Goal: Information Seeking & Learning: Learn about a topic

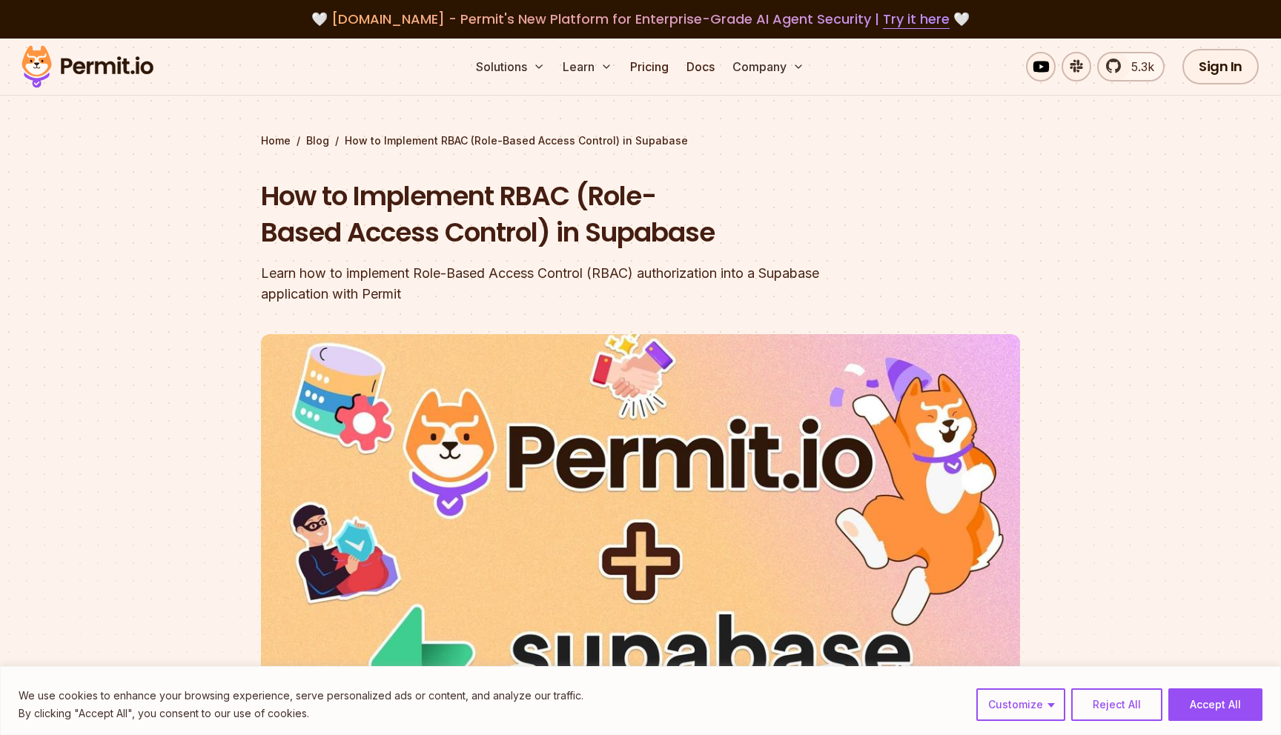
click at [116, 63] on img at bounding box center [87, 67] width 145 height 50
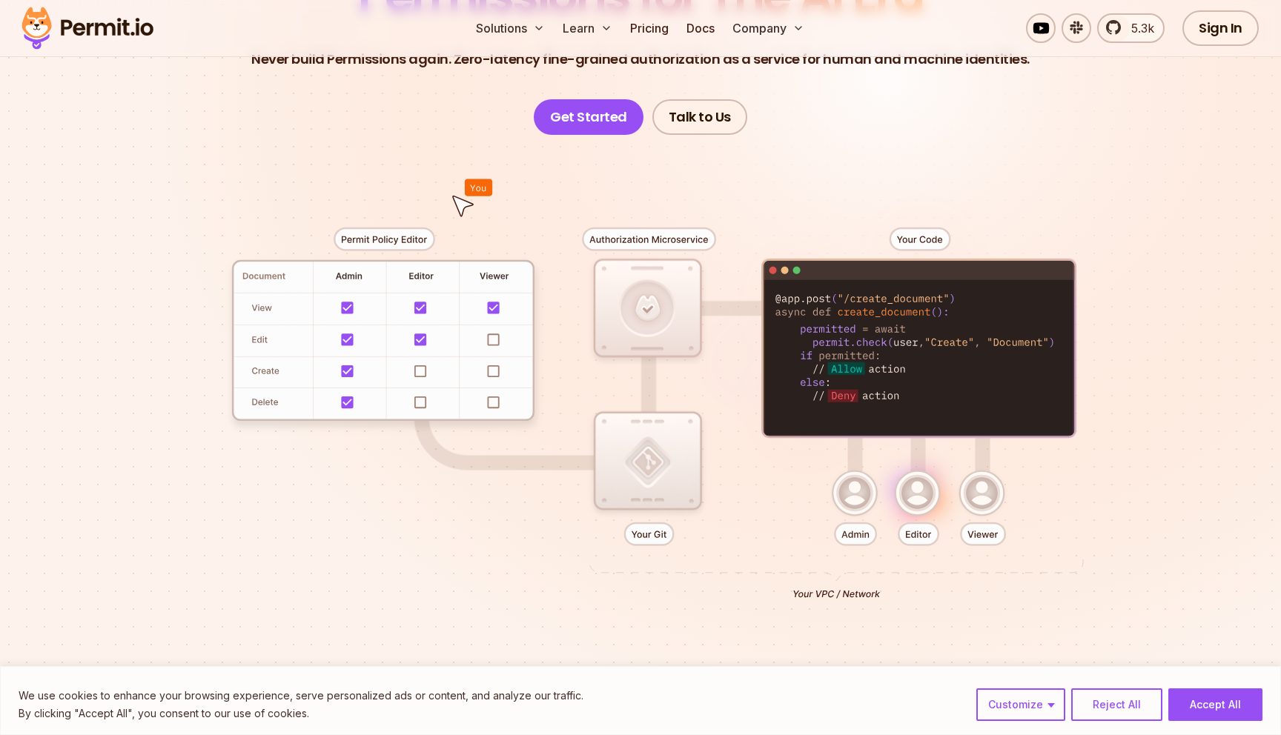
scroll to position [295, 0]
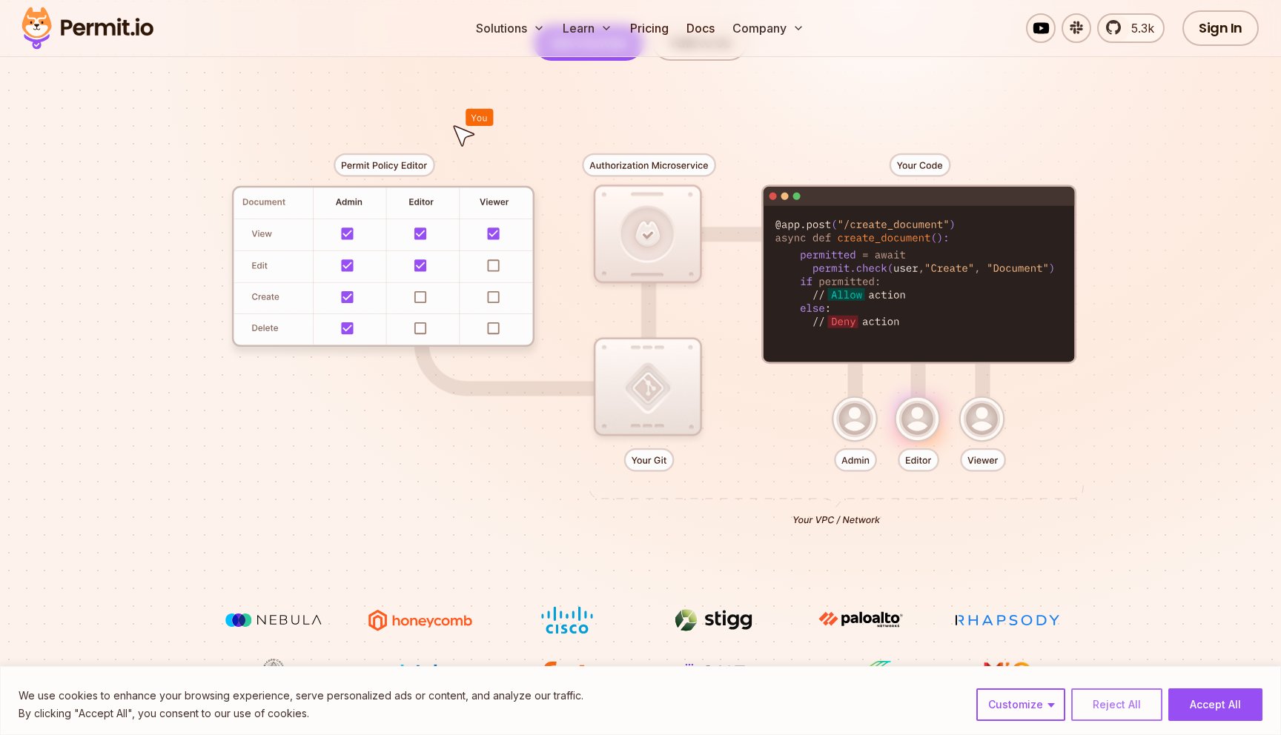
click at [1119, 698] on button "Reject All" at bounding box center [1116, 705] width 91 height 33
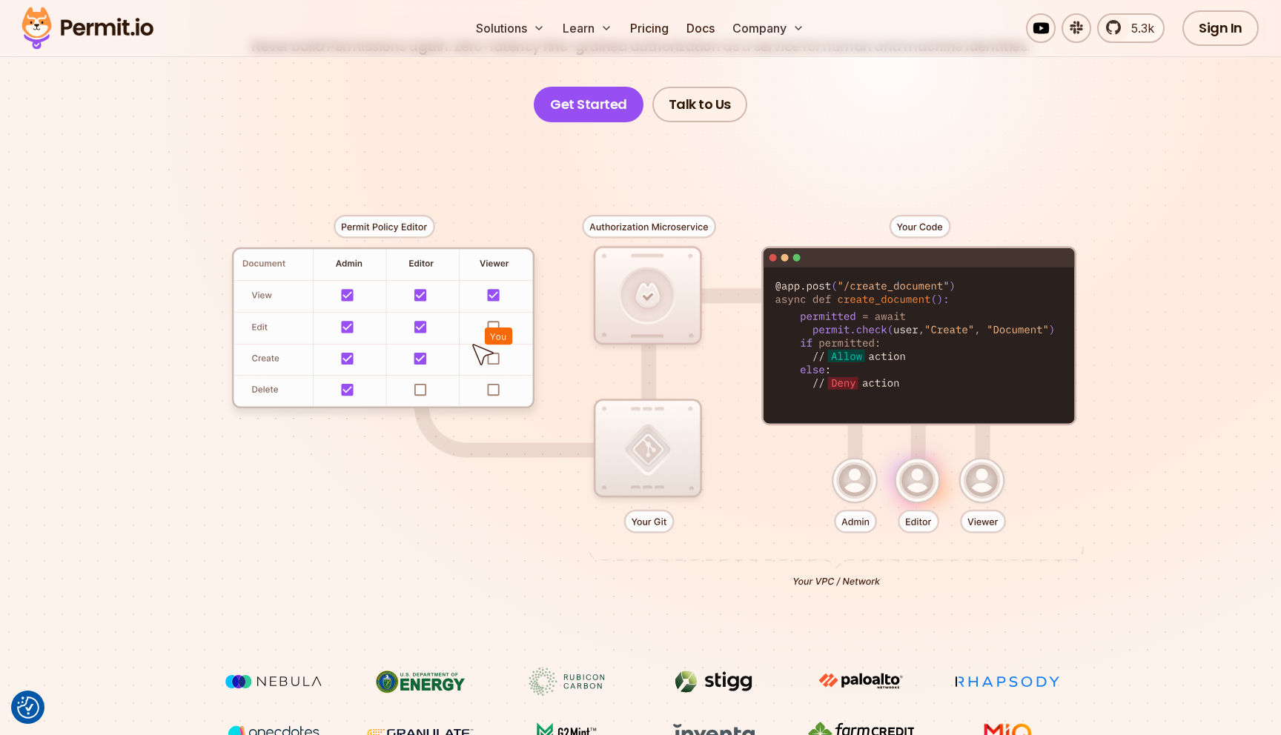
scroll to position [223, 0]
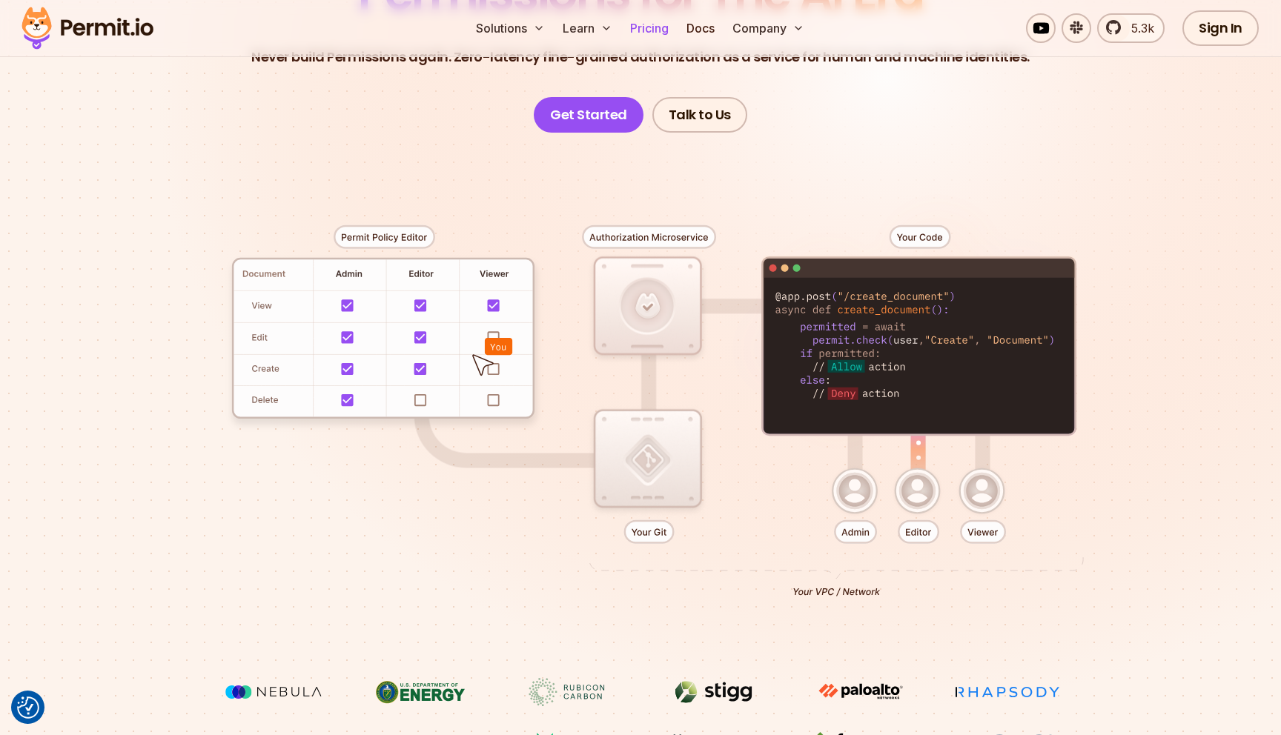
click at [646, 31] on link "Pricing" at bounding box center [649, 28] width 50 height 30
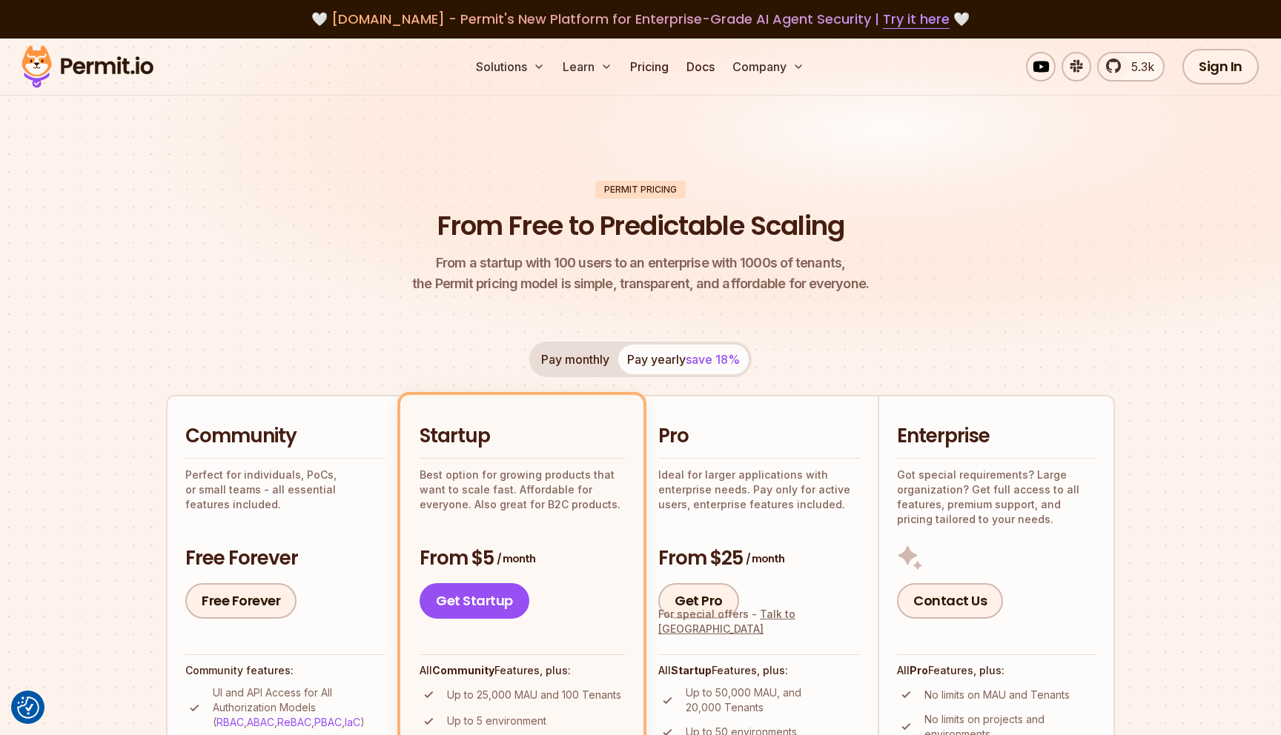
click at [567, 367] on button "Pay monthly" at bounding box center [575, 360] width 86 height 30
click at [665, 353] on button "Pay yearly save 18%" at bounding box center [683, 360] width 130 height 30
click at [580, 364] on button "Pay monthly" at bounding box center [575, 360] width 86 height 30
click at [121, 59] on img at bounding box center [87, 67] width 145 height 50
